Goal: Task Accomplishment & Management: Complete application form

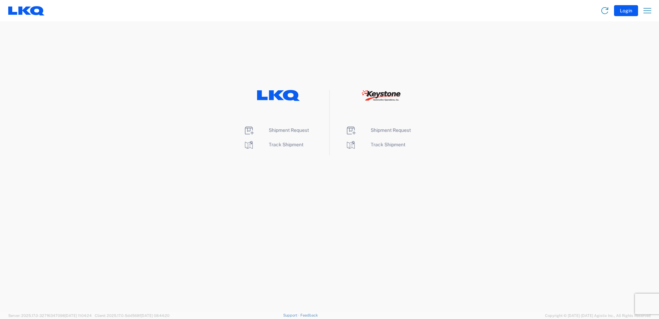
click at [289, 133] on li "Shipment Request" at bounding box center [279, 130] width 70 height 11
click at [285, 131] on span "Shipment Request" at bounding box center [289, 129] width 40 height 5
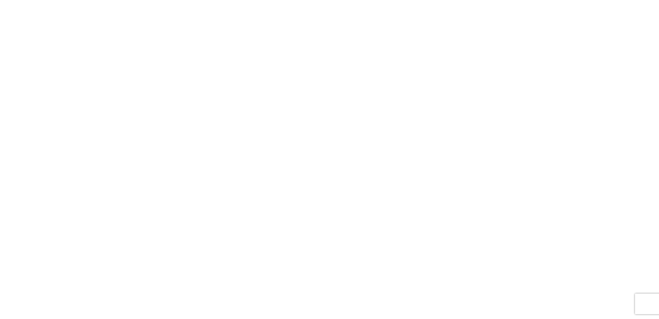
select select "FULL"
select select "LBS"
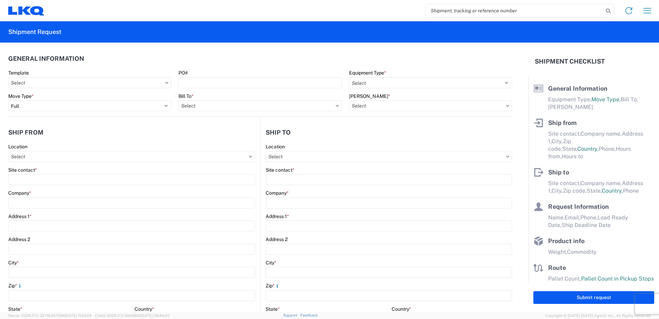
click at [453, 10] on input "search" at bounding box center [515, 10] width 178 height 13
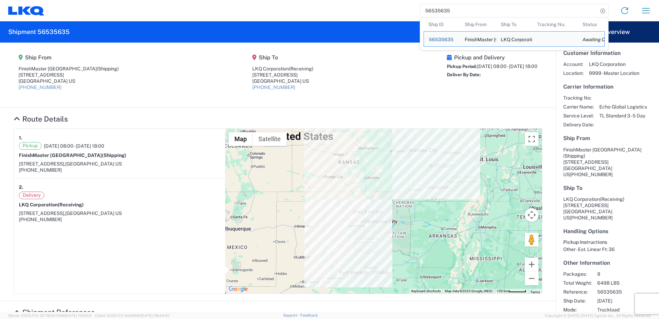
click at [461, 11] on input "56535635" at bounding box center [509, 10] width 178 height 13
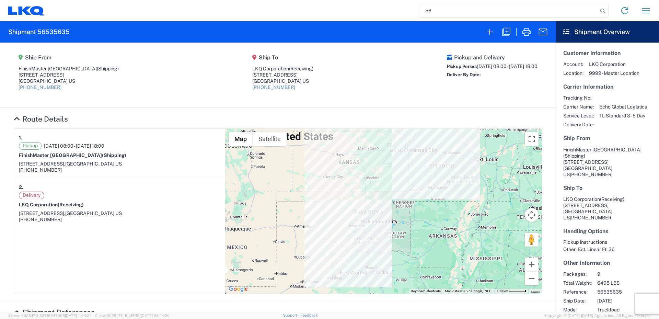
type input "5"
click at [481, 8] on input "search" at bounding box center [509, 10] width 178 height 13
type input "56535639"
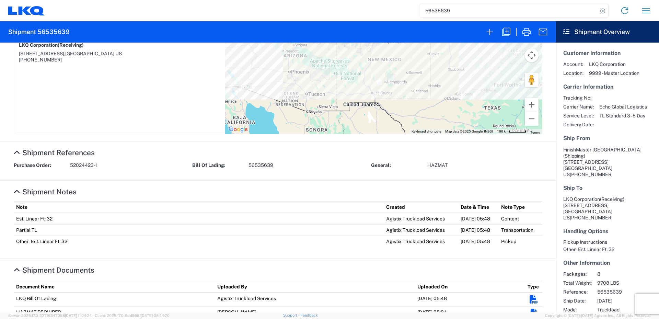
scroll to position [172, 0]
